Goal: Information Seeking & Learning: Learn about a topic

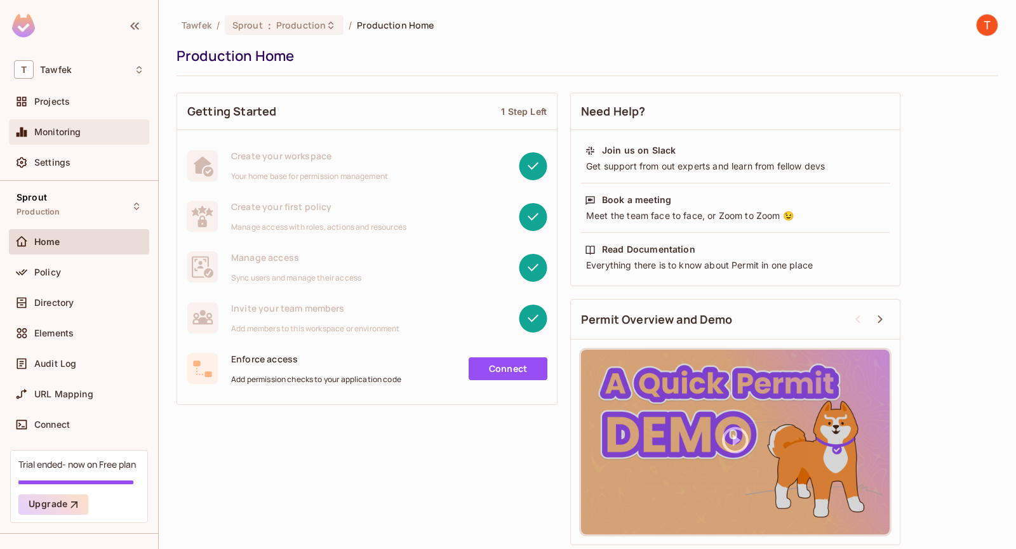
click at [66, 137] on div "Monitoring" at bounding box center [79, 131] width 130 height 15
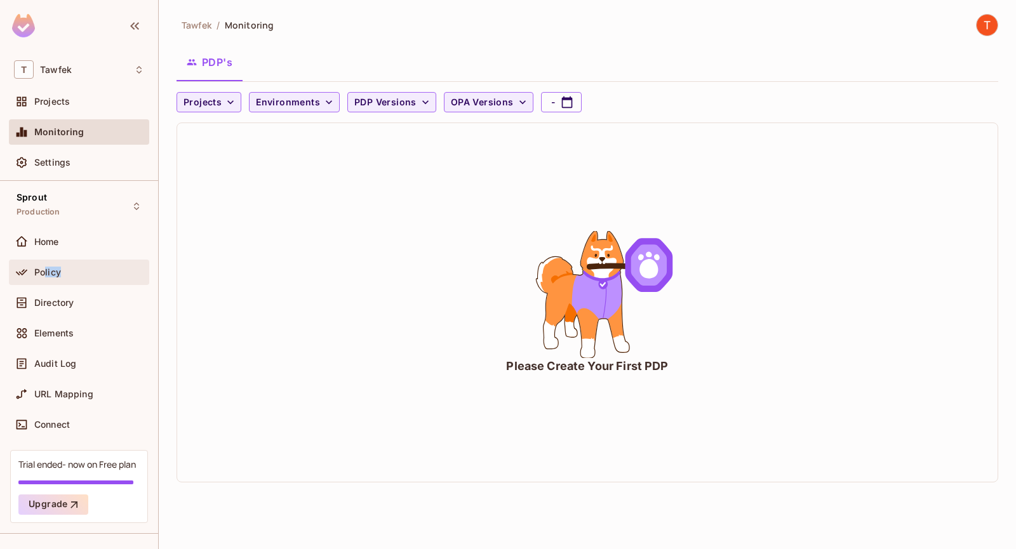
click at [46, 276] on div "Policy" at bounding box center [79, 272] width 130 height 15
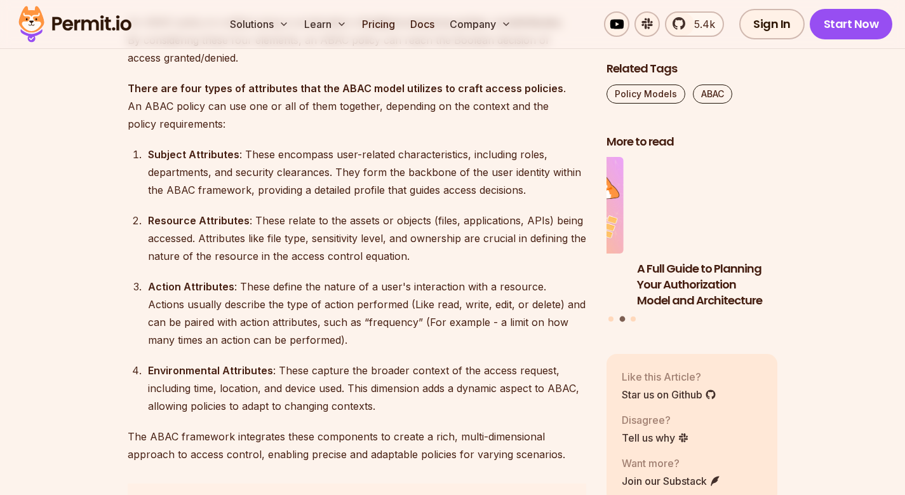
scroll to position [1752, 0]
